Goal: Transaction & Acquisition: Purchase product/service

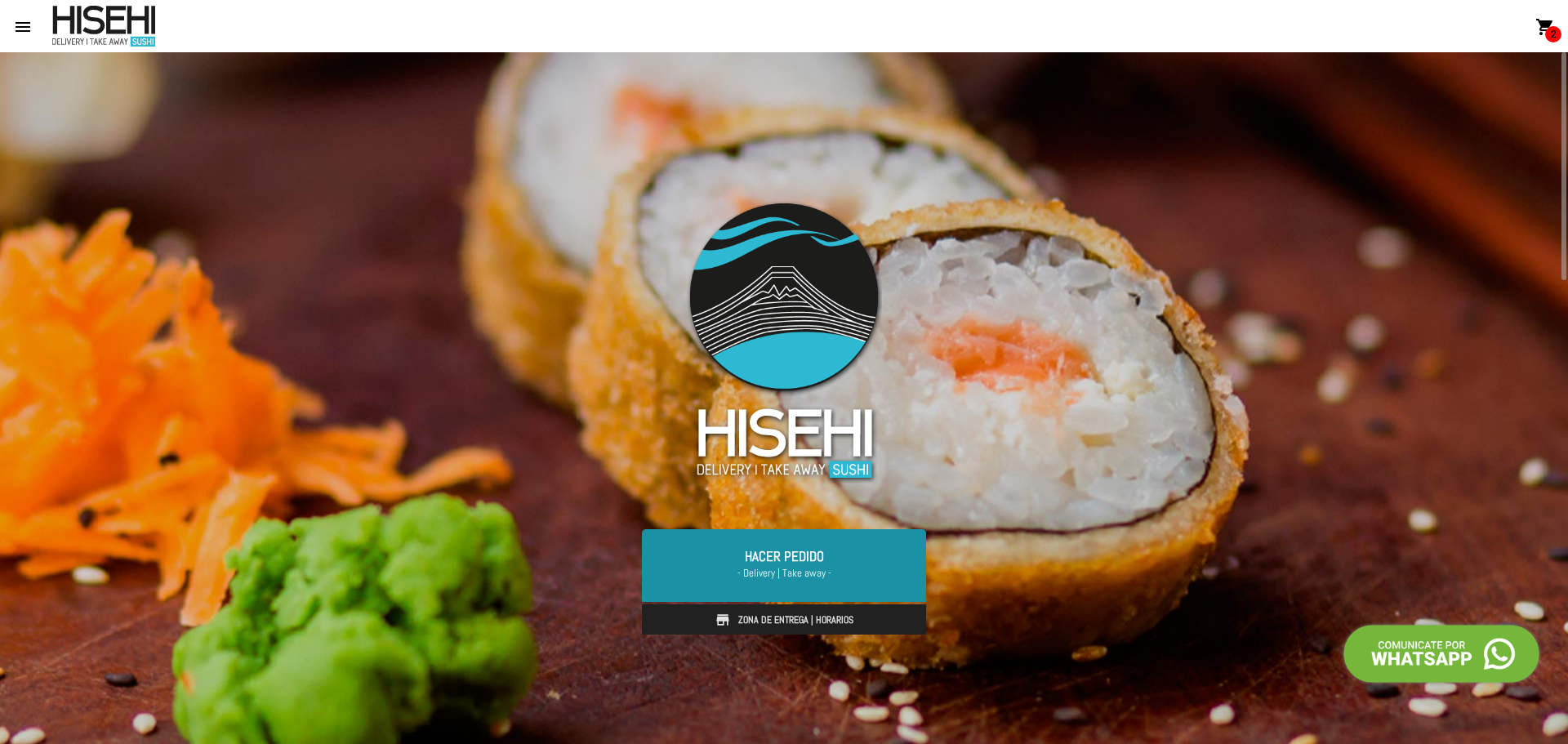
click at [742, 565] on span "- Delivery | Take away -" at bounding box center [784, 573] width 245 height 16
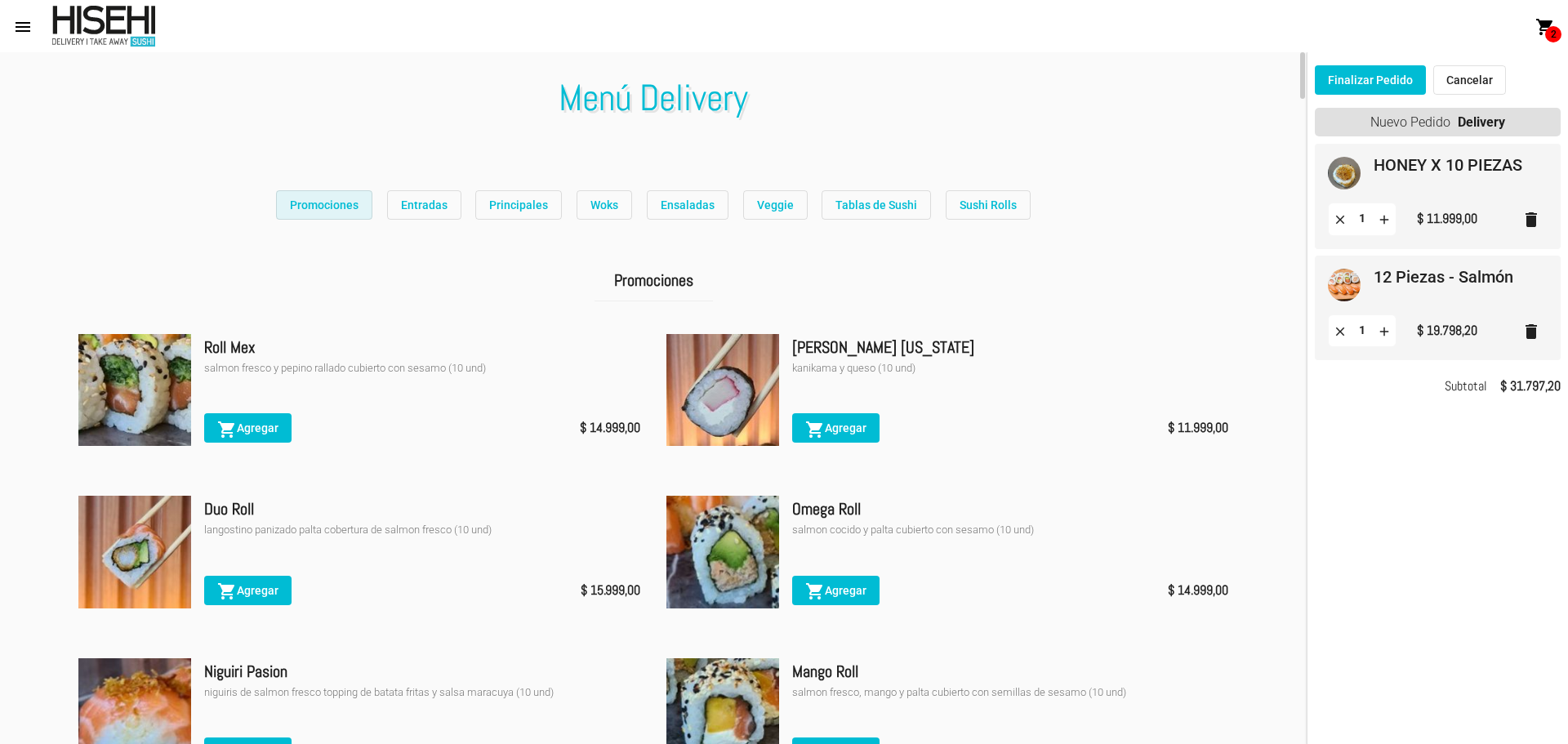
click at [356, 192] on button "Promociones" at bounding box center [324, 204] width 96 height 29
drag, startPoint x: 248, startPoint y: 371, endPoint x: 432, endPoint y: 367, distance: 184.0
click at [432, 367] on div "salmon fresco y pepino rallado cubierto con sesamo (10 und)" at bounding box center [422, 368] width 436 height 16
click at [582, 428] on span "$ 14.999,00" at bounding box center [610, 428] width 60 height 23
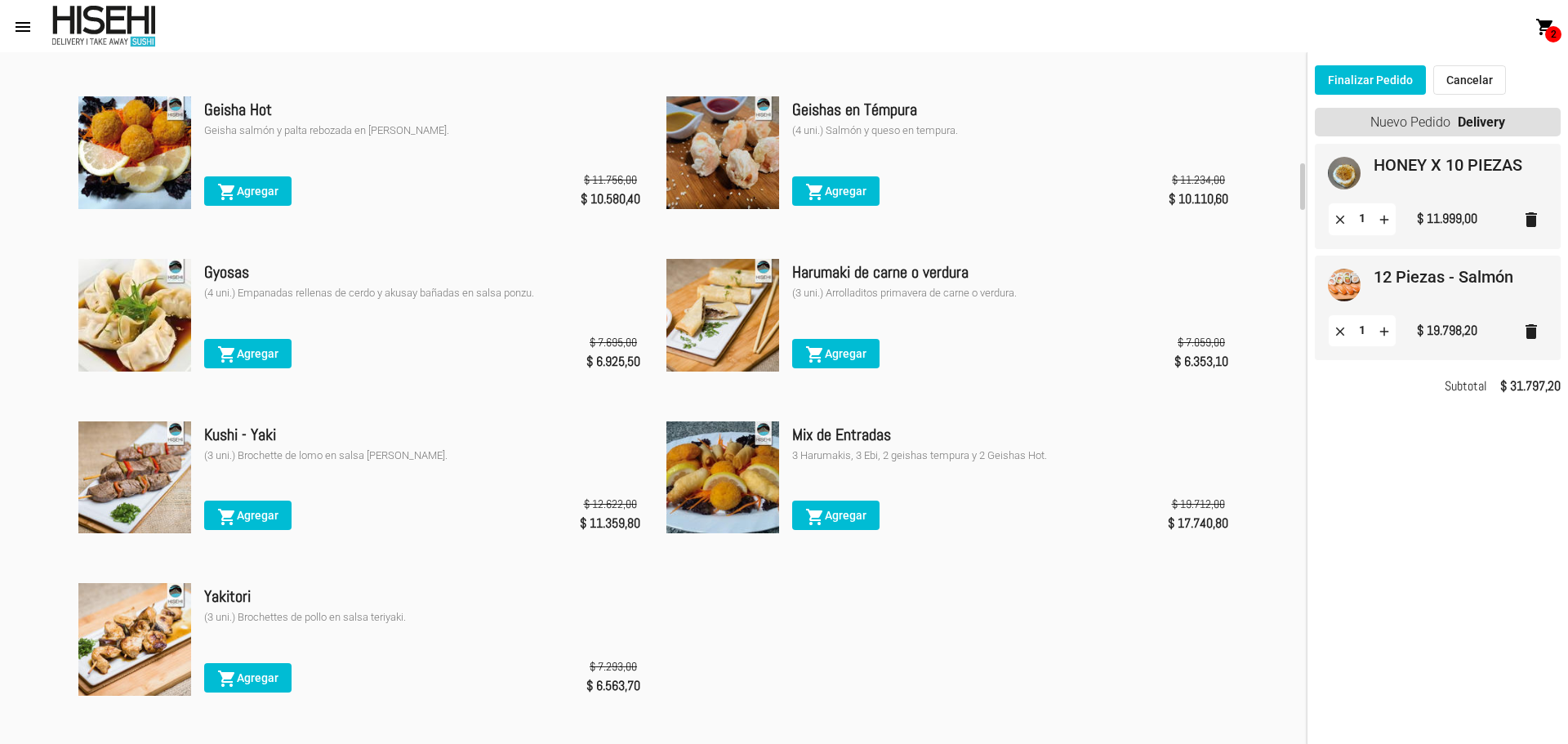
scroll to position [1960, 0]
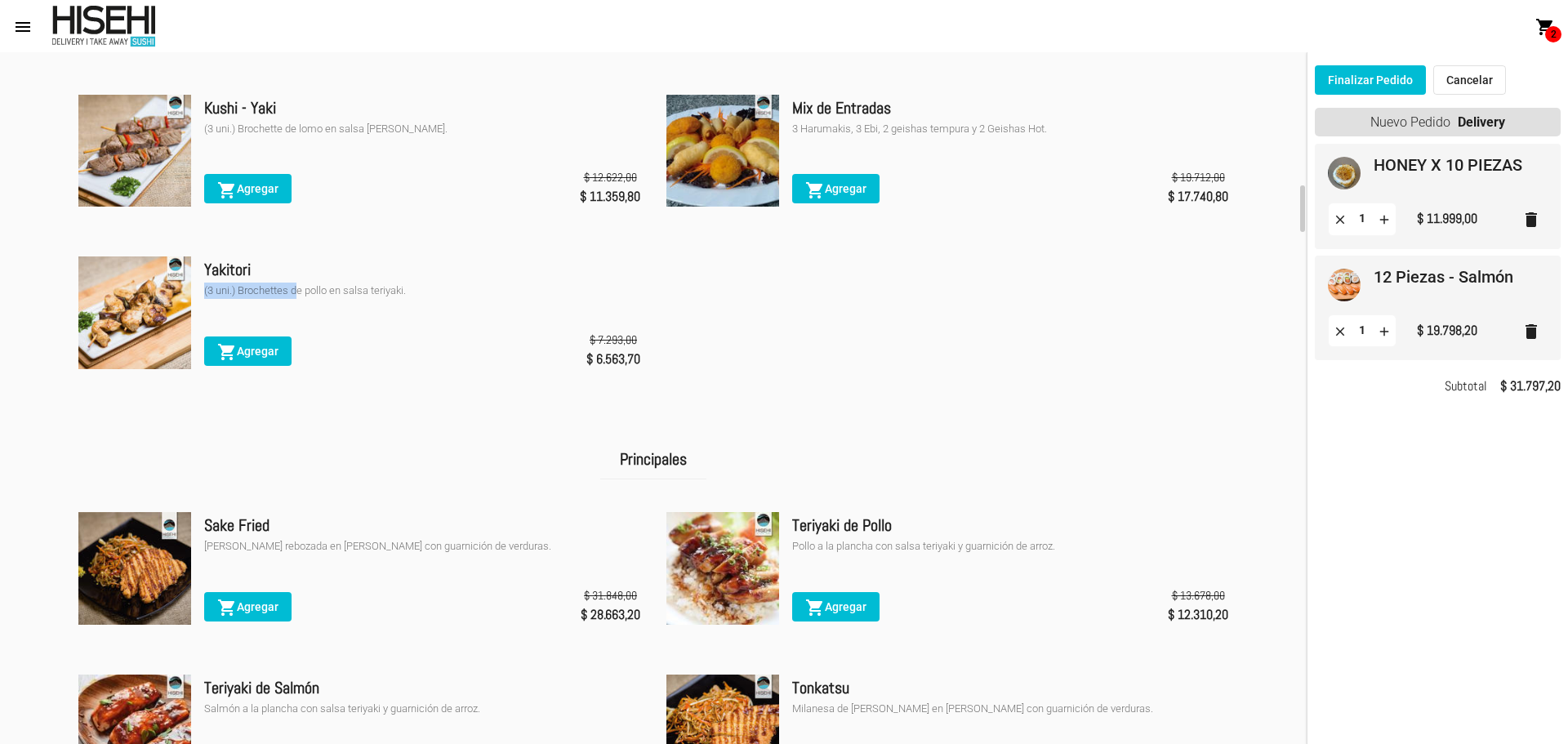
drag, startPoint x: 294, startPoint y: 296, endPoint x: 418, endPoint y: 282, distance: 124.8
click at [391, 283] on div "Yakitori (3 uni.) Brochettes de pollo en salsa teriyaki." at bounding box center [422, 278] width 436 height 42
click at [830, 334] on ul "Rabas En tempura o panko. shopping_cart Agregar $ 21.039,00 $ 18.935,10 Ebi Fri…" at bounding box center [654, 0] width 1176 height 811
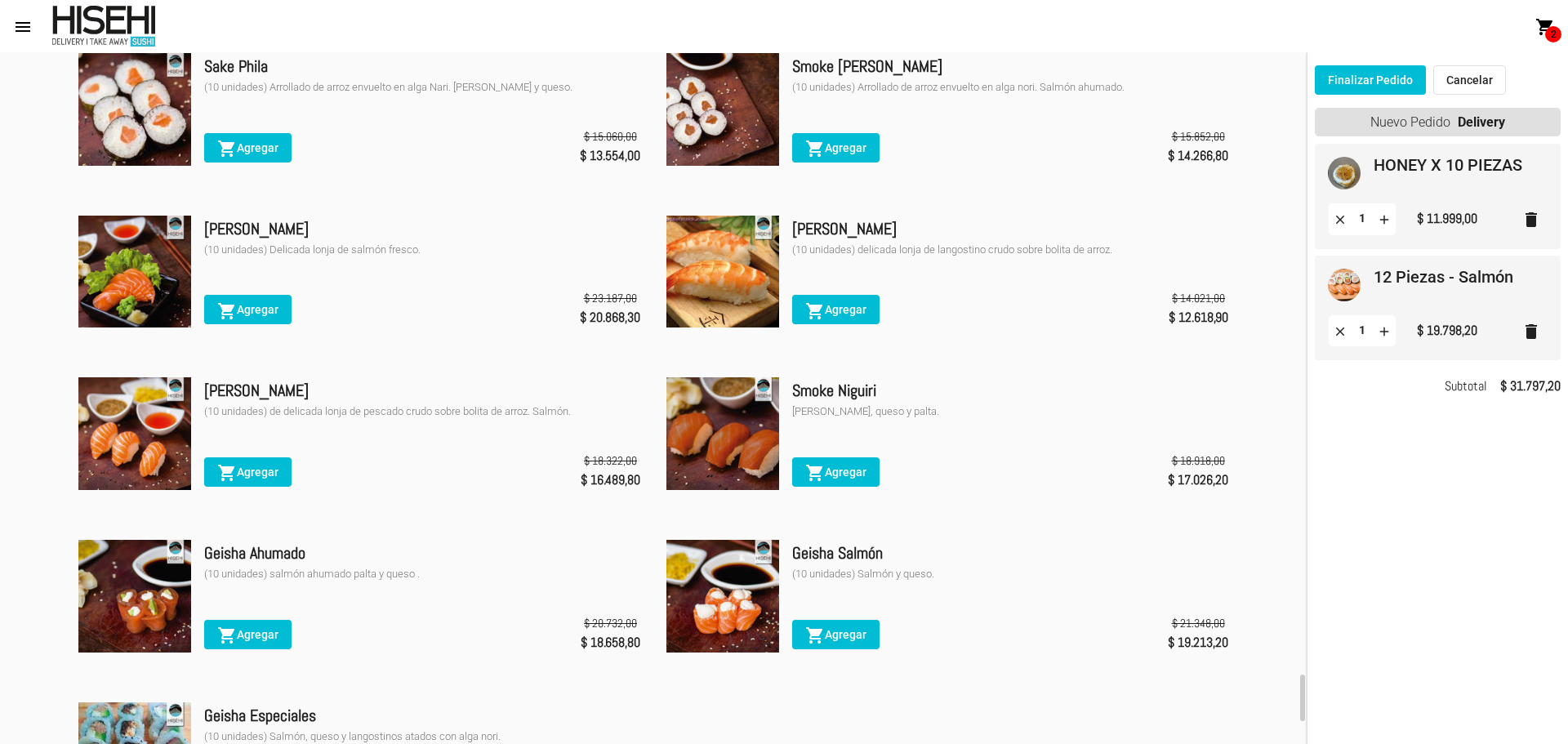
scroll to position [8968, 0]
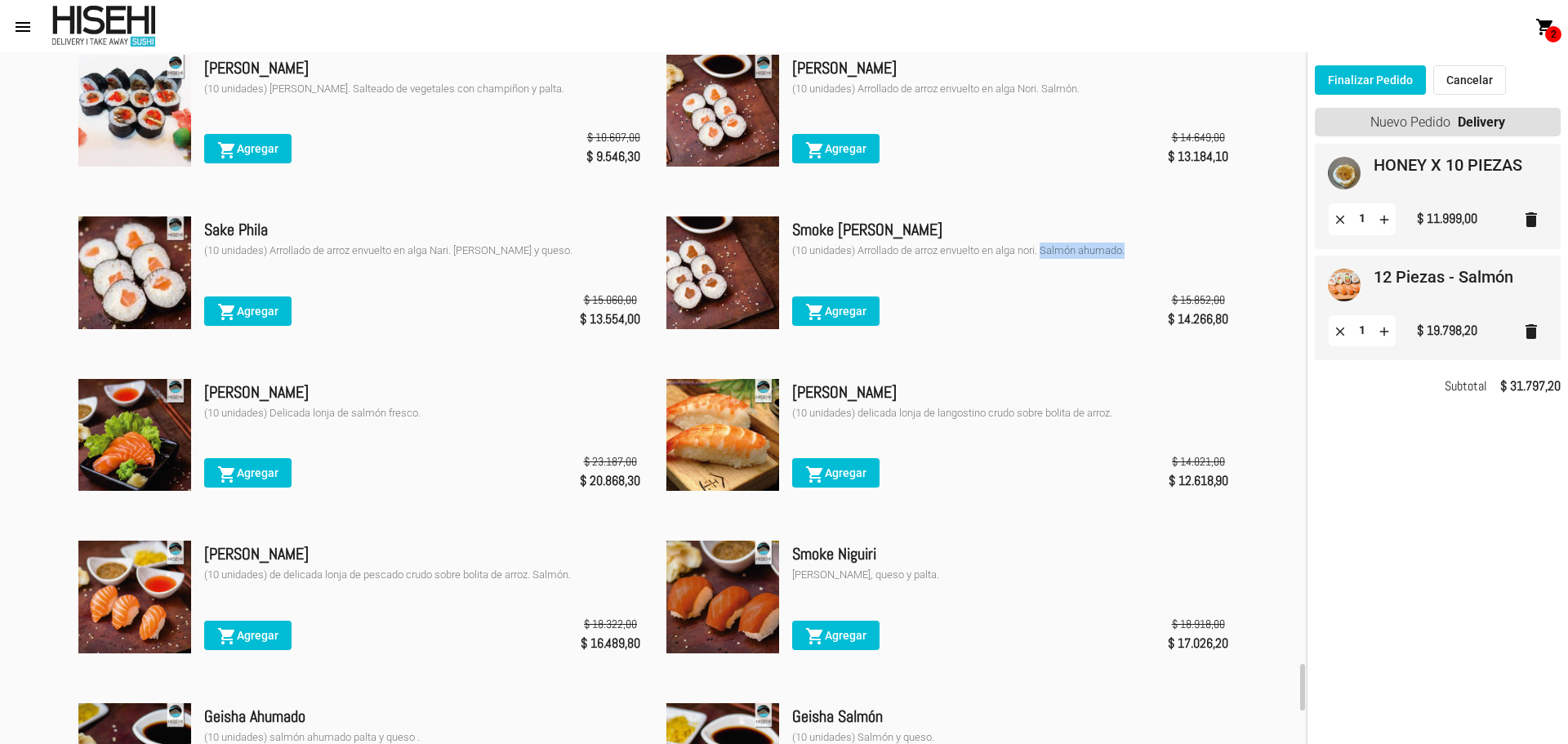
drag, startPoint x: 1043, startPoint y: 283, endPoint x: 1150, endPoint y: 283, distance: 107.0
click at [1150, 259] on div "(10 unidades) Arrollado de arroz envuelto en alga nori. Salmón ahumado." at bounding box center [1010, 250] width 436 height 16
click at [1031, 259] on div "(10 unidades) Arrollado de arroz envuelto en alga nori. Salmón ahumado." at bounding box center [1010, 250] width 436 height 16
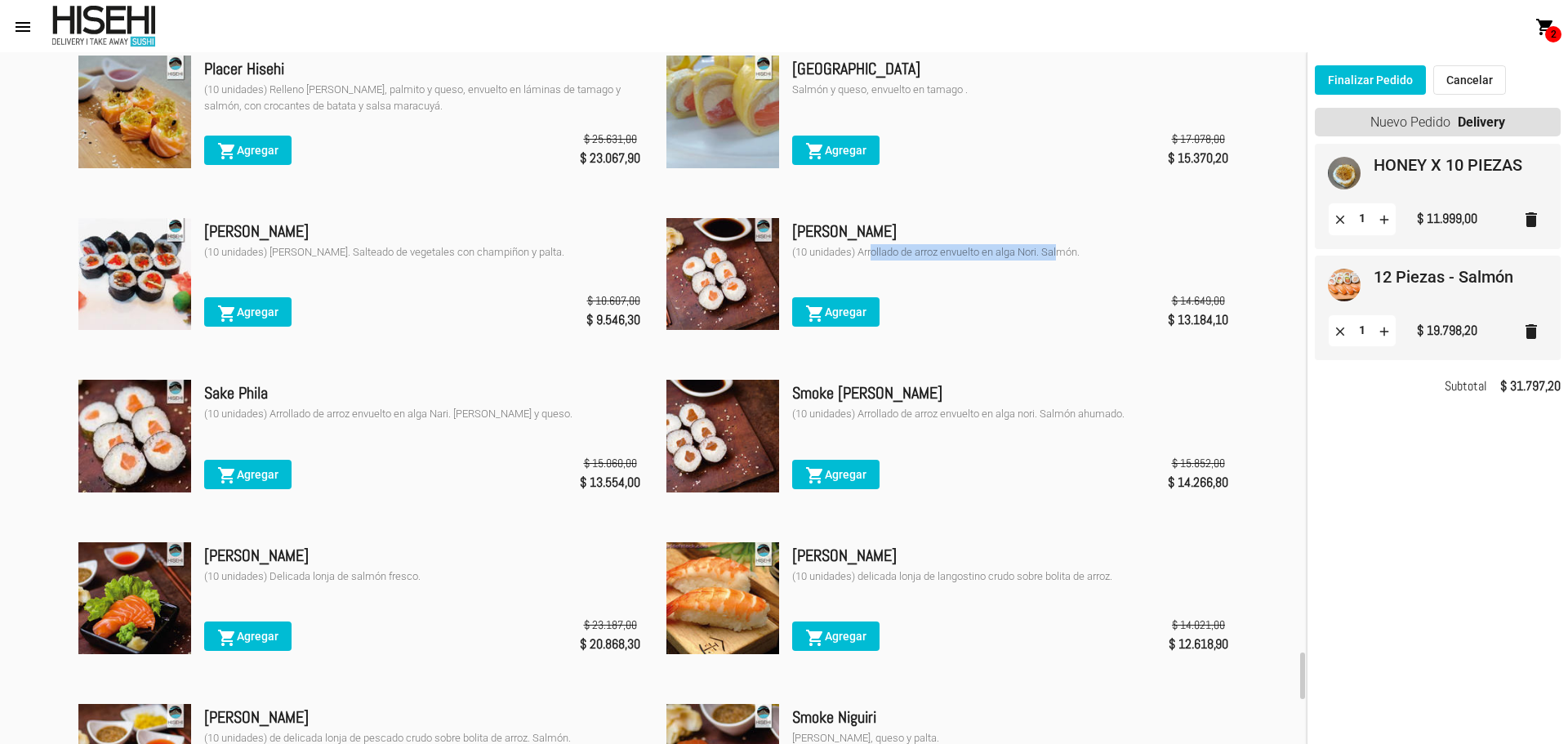
drag, startPoint x: 874, startPoint y: 284, endPoint x: 1059, endPoint y: 285, distance: 185.0
click at [1059, 261] on div "(10 unidades) Arrollado de arroz envuelto en alga Nori. Salmón." at bounding box center [1010, 252] width 436 height 16
click at [1071, 261] on div "(10 unidades) Arrollado de arroz envuelto en alga Nori. Salmón." at bounding box center [1010, 252] width 436 height 16
drag, startPoint x: 1047, startPoint y: 283, endPoint x: 1044, endPoint y: 302, distance: 19.2
click at [1107, 261] on div "(10 unidades) Arrollado de arroz envuelto en alga Nori. Salmón." at bounding box center [1010, 252] width 436 height 16
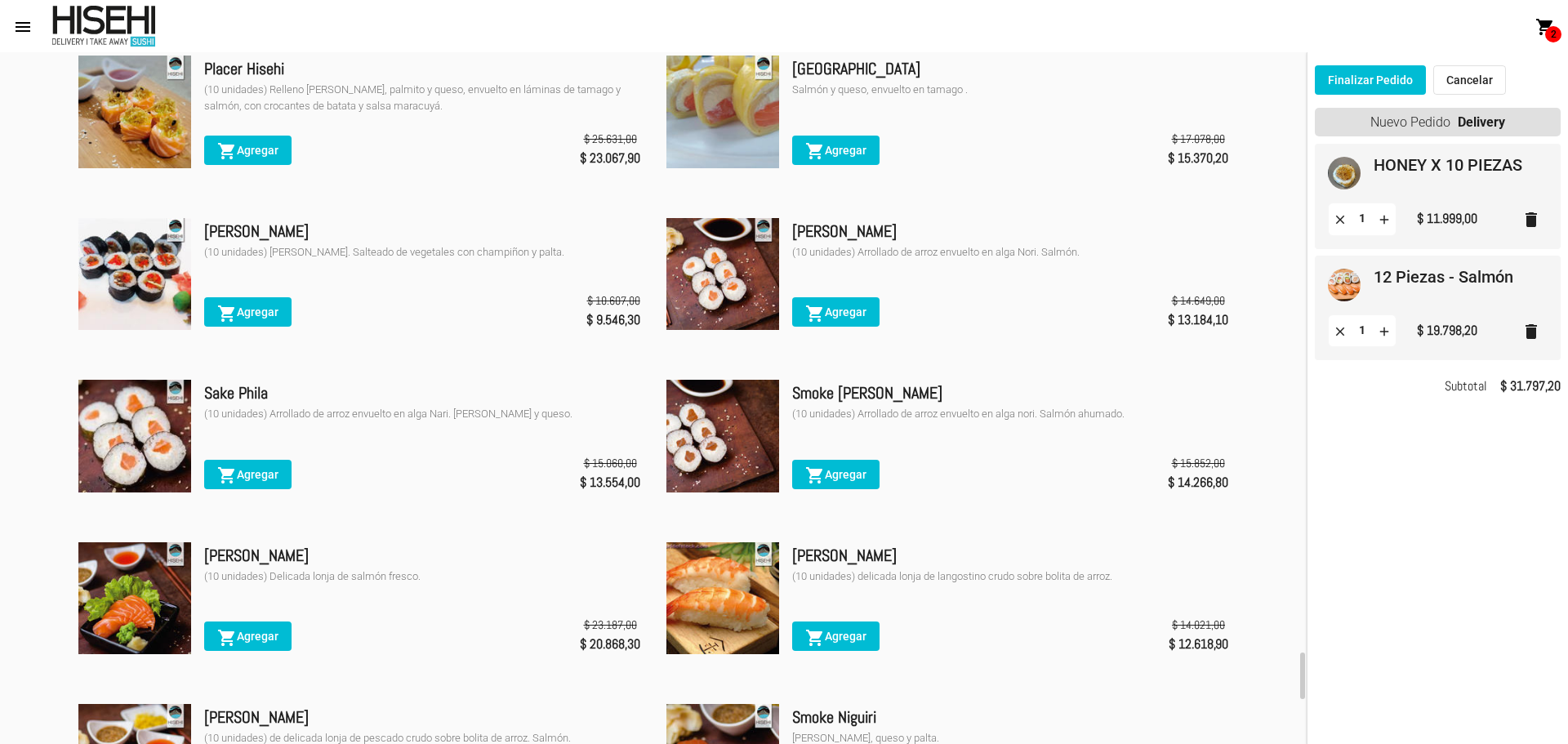
click at [978, 261] on div "(10 unidades) Arrollado de arroz envuelto en alga Nori. Salmón." at bounding box center [1010, 252] width 436 height 16
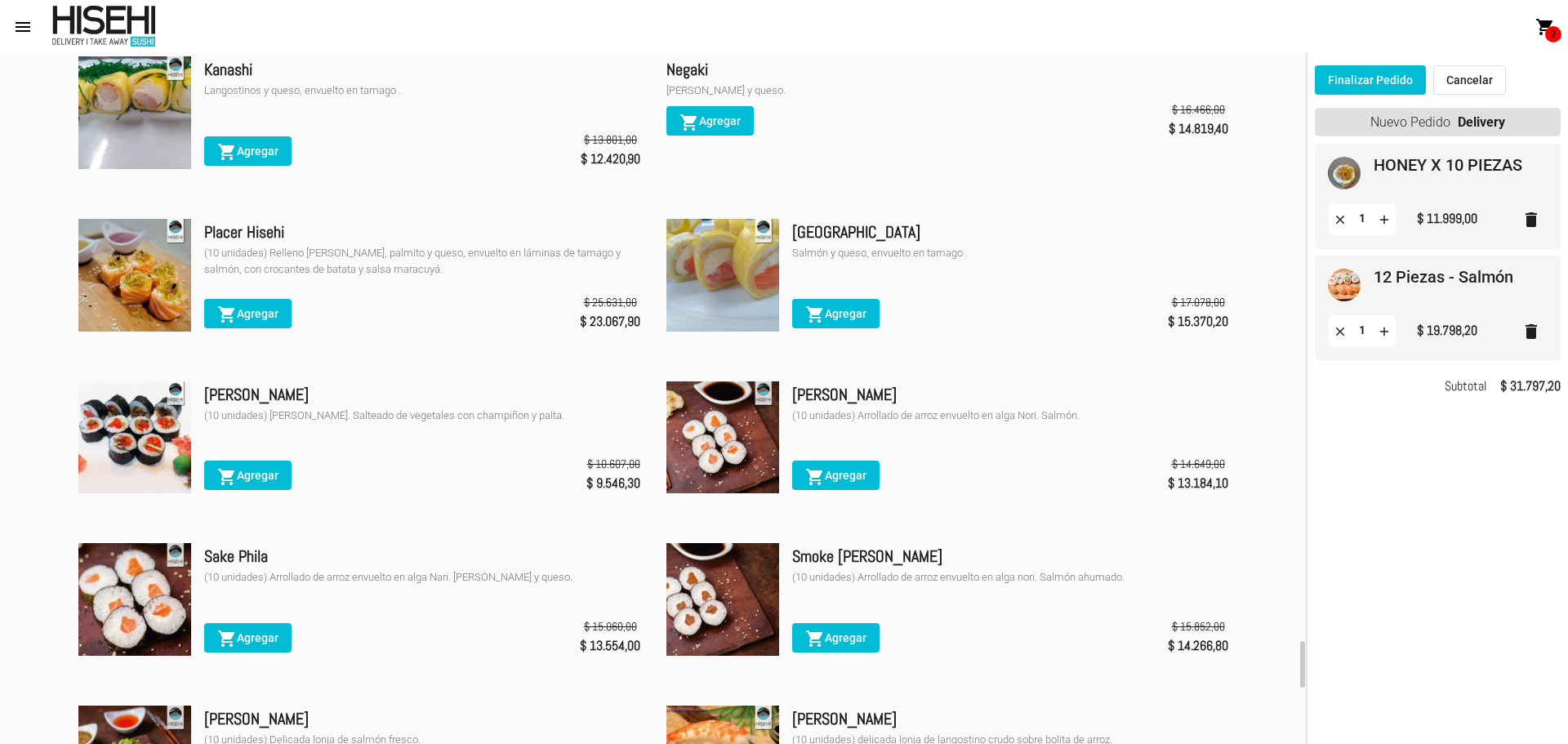
scroll to position [8478, 0]
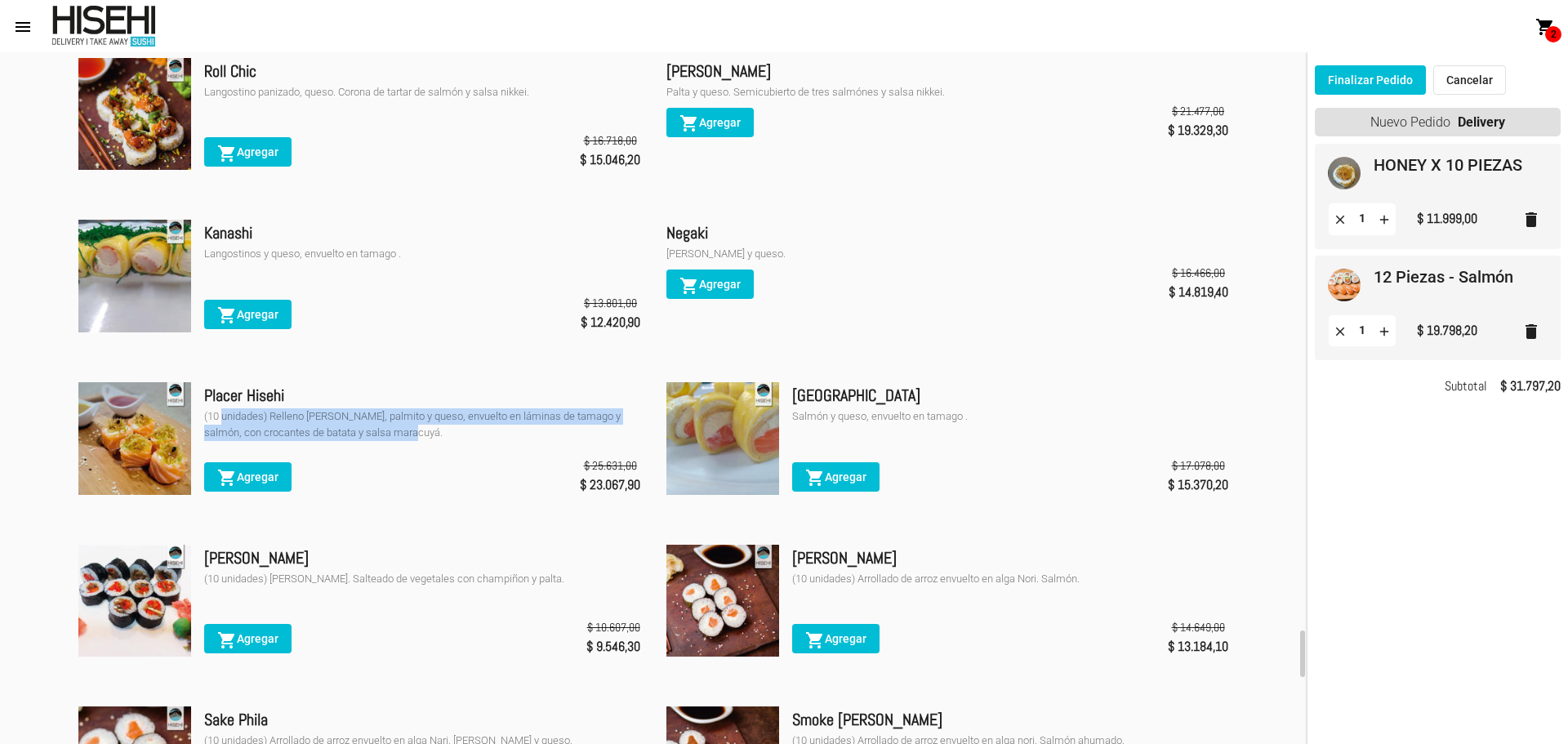
drag, startPoint x: 221, startPoint y: 449, endPoint x: 381, endPoint y: 464, distance: 160.7
click at [381, 441] on div "(10 unidades) Relleno [PERSON_NAME], palmito y queso, envuelto en láminas de ta…" at bounding box center [422, 425] width 436 height 33
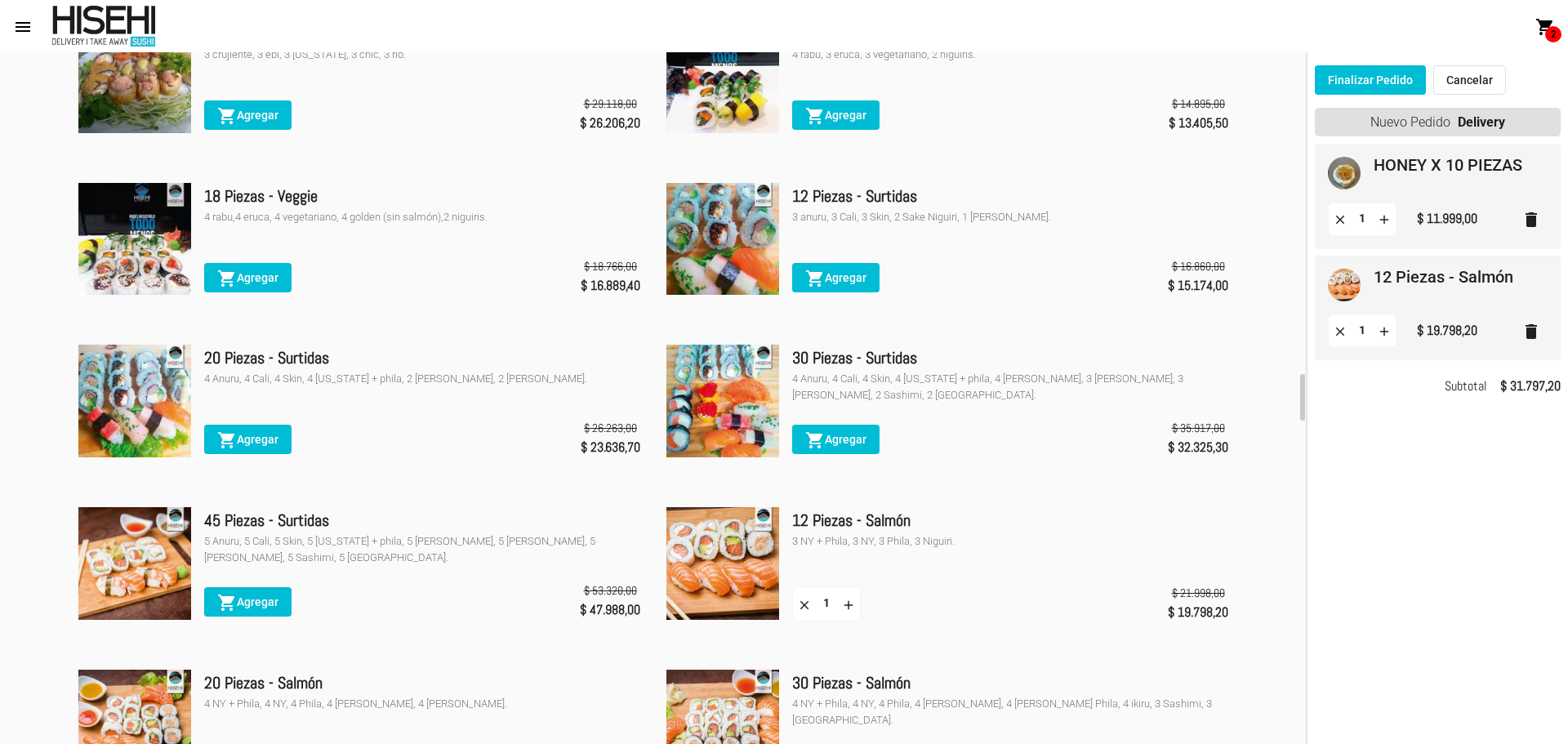
scroll to position [4883, 0]
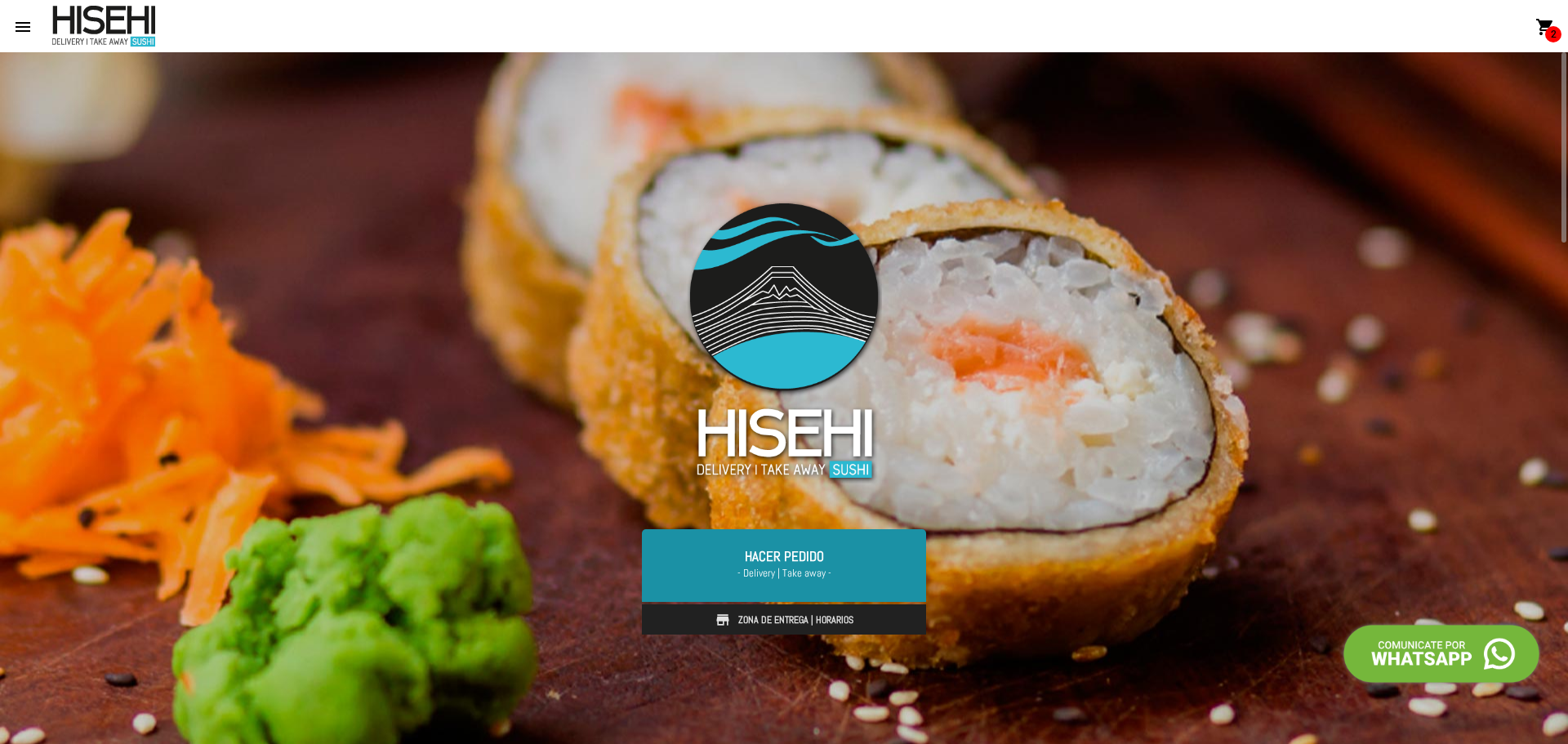
click at [841, 564] on link "Hacer Pedido - Delivery | Take away -" at bounding box center [784, 564] width 284 height 72
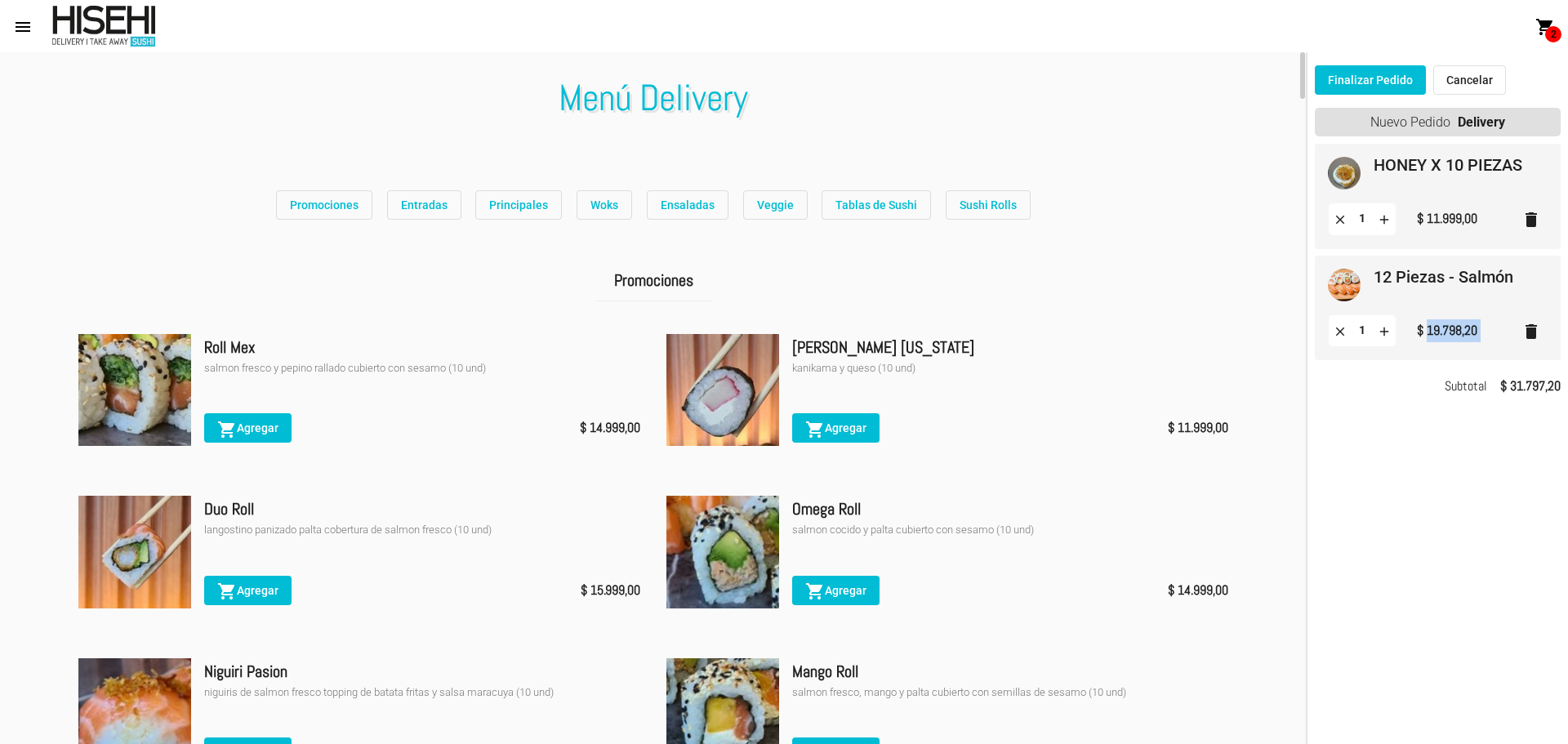
drag, startPoint x: 1425, startPoint y: 330, endPoint x: 1506, endPoint y: 336, distance: 81.2
click at [1503, 336] on div "clear 1 add $ 19.798,20 delete" at bounding box center [1438, 332] width 219 height 34
click at [1468, 458] on div "Finalizar Pedido Cancelar Nuevo Pedido Delivery HONEY X 10 PIEZAS clear 1 add $…" at bounding box center [1437, 398] width 261 height 692
drag, startPoint x: 1428, startPoint y: 326, endPoint x: 1532, endPoint y: 312, distance: 104.9
click at [1532, 312] on mat-card "12 Piezas - Salmón clear 1 add $ 19.798,20 delete" at bounding box center [1438, 308] width 246 height 105
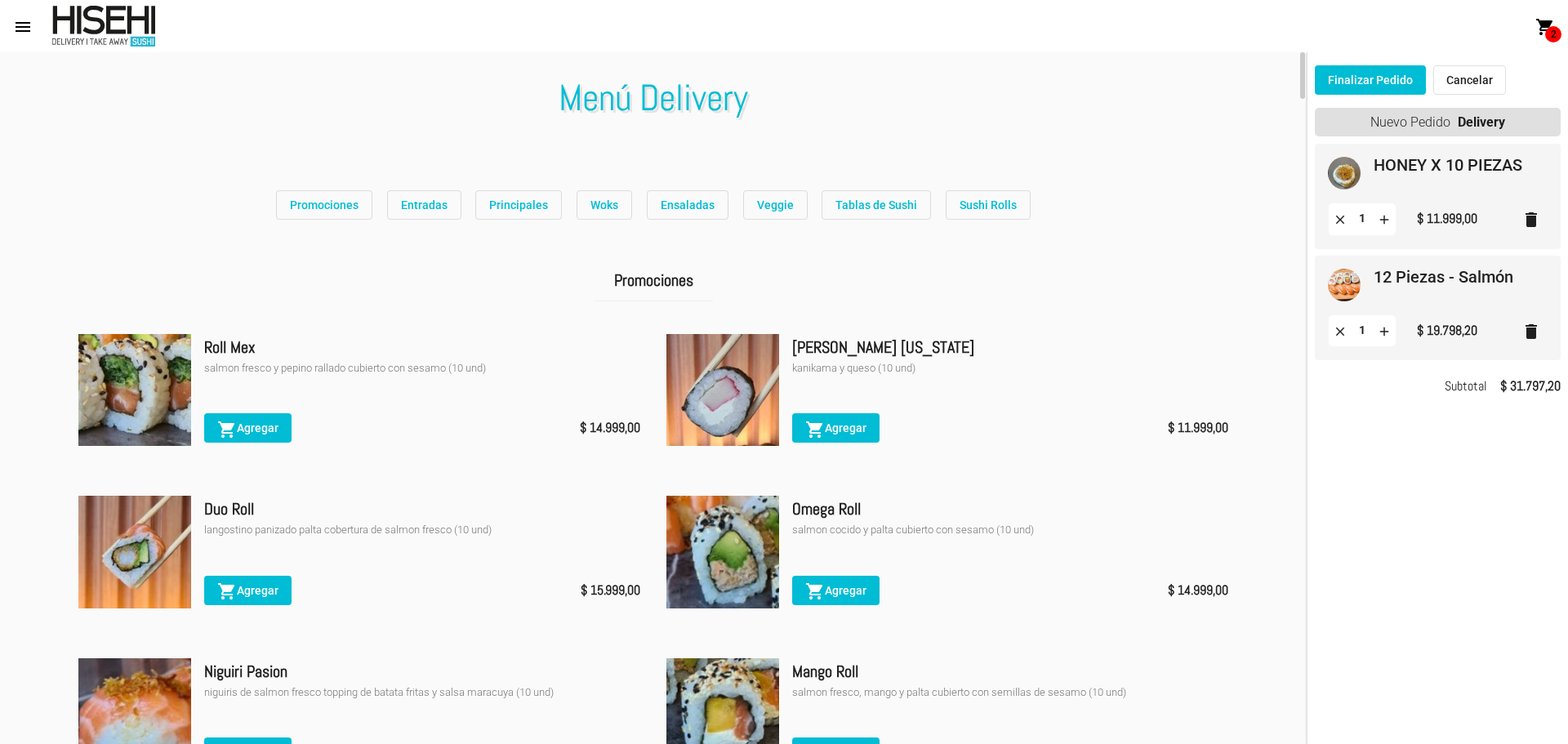
click at [1474, 620] on div "Finalizar Pedido Cancelar Nuevo Pedido Delivery HONEY X 10 PIEZAS clear 1 add $…" at bounding box center [1437, 398] width 261 height 692
drag, startPoint x: 1510, startPoint y: 387, endPoint x: 1550, endPoint y: 508, distance: 127.4
click at [1550, 508] on div "Finalizar Pedido Cancelar Nuevo Pedido Delivery HONEY X 10 PIEZAS clear 1 add $…" at bounding box center [1437, 398] width 261 height 692
click at [1434, 603] on div "Finalizar Pedido Cancelar Nuevo Pedido Delivery HONEY X 10 PIEZAS clear 1 add $…" at bounding box center [1437, 398] width 261 height 692
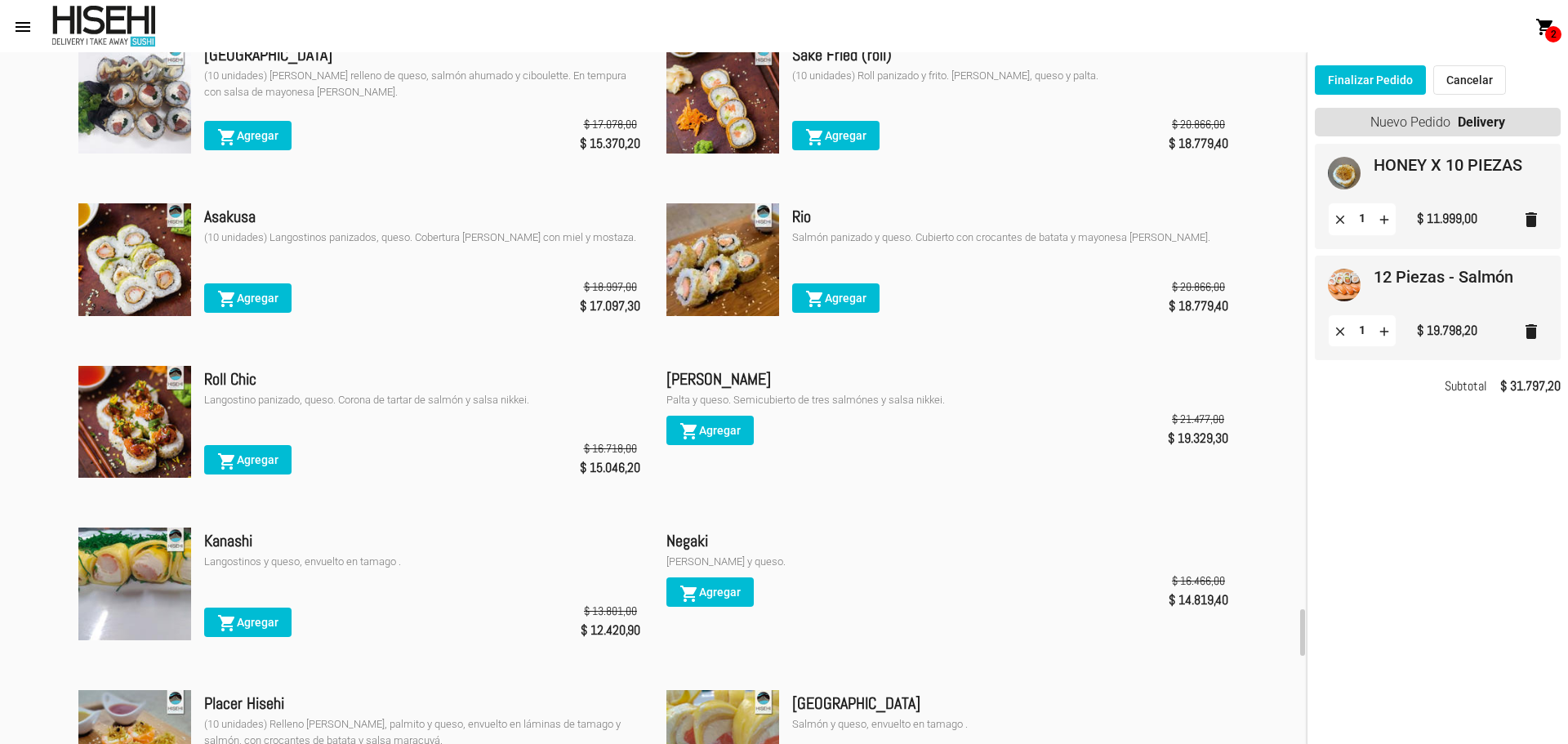
scroll to position [9458, 0]
